Goal: Find specific page/section: Find specific page/section

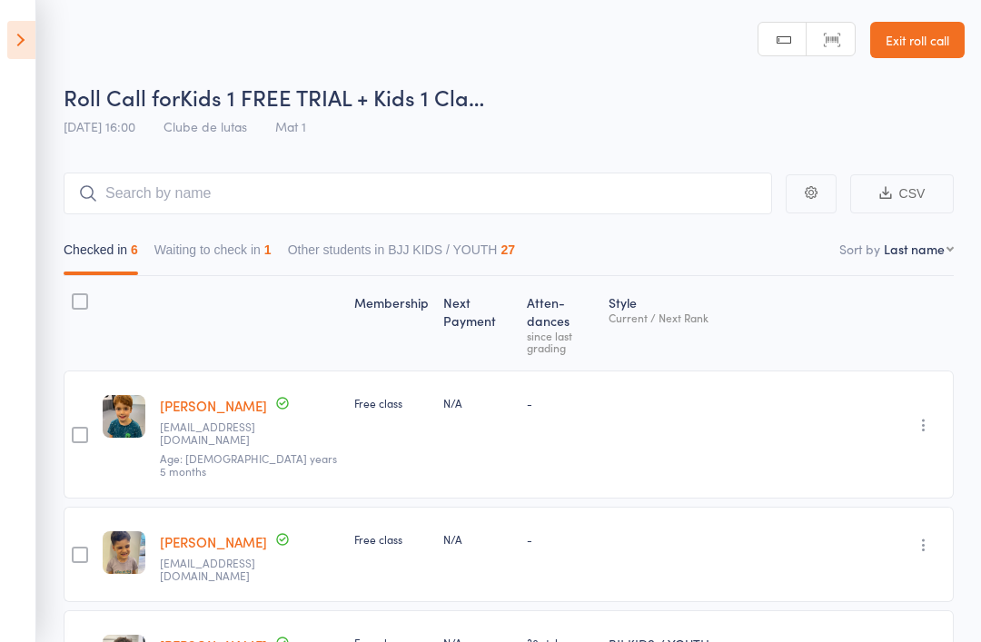
click at [12, 39] on icon at bounding box center [21, 40] width 28 height 38
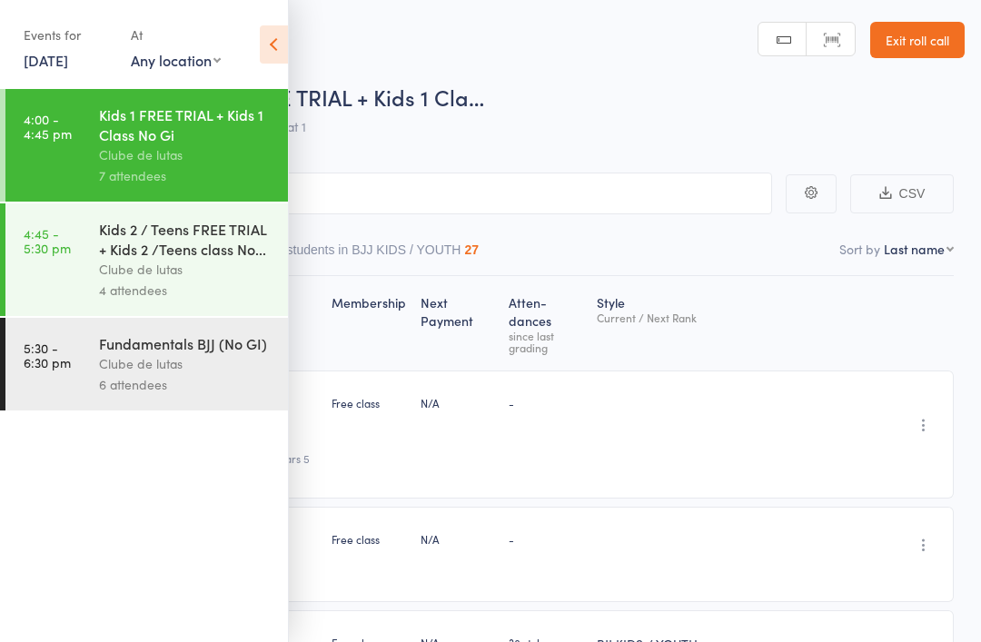
click at [913, 48] on link "Exit roll call" at bounding box center [917, 40] width 94 height 36
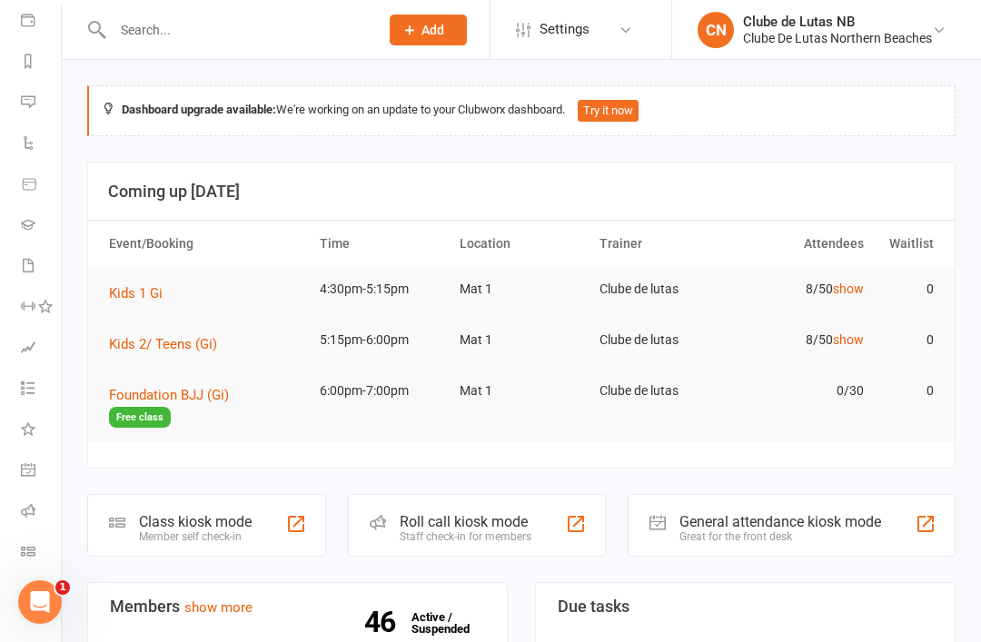
scroll to position [213, 1]
click at [25, 498] on link "Roll call" at bounding box center [41, 512] width 41 height 41
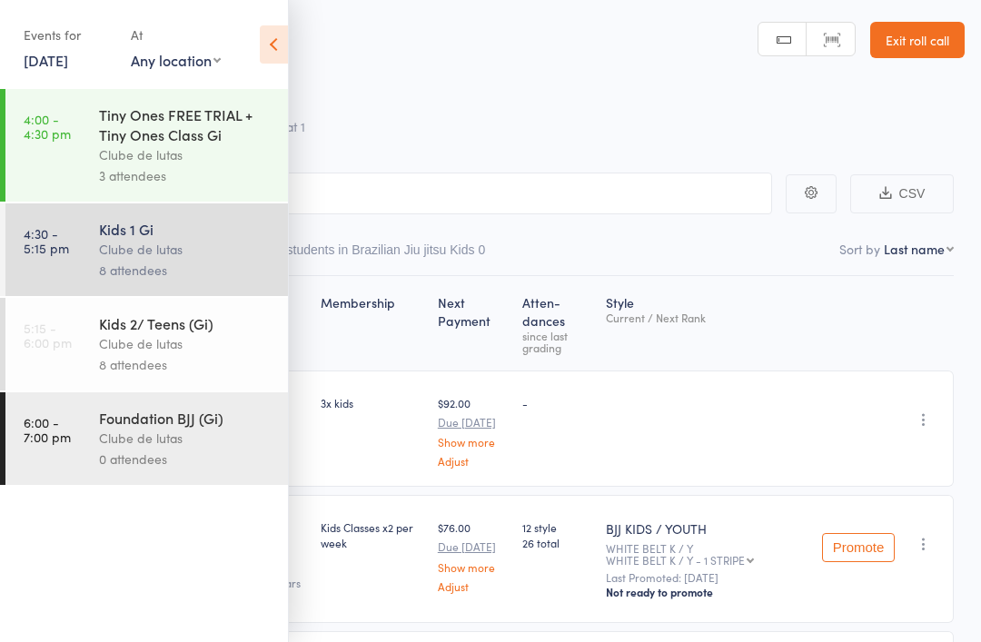
click at [69, 255] on link "4:30 - 5:15 pm Kids 1 Gi Clube de lutas 8 attendees" at bounding box center [146, 249] width 282 height 93
click at [65, 350] on time "5:15 - 6:00 pm" at bounding box center [48, 335] width 48 height 29
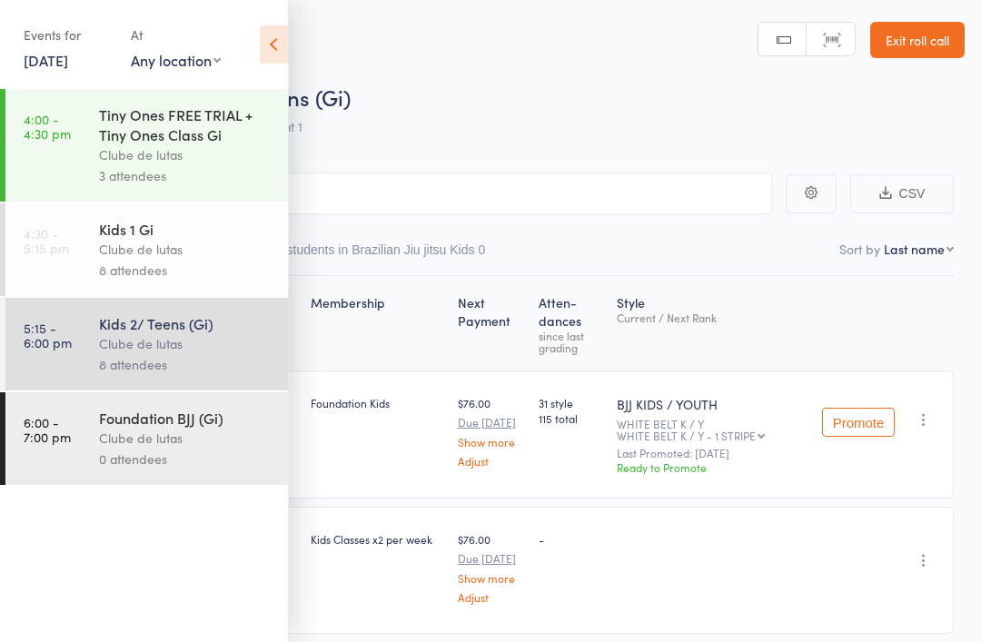
click at [278, 33] on icon at bounding box center [274, 44] width 28 height 38
